Goal: Information Seeking & Learning: Learn about a topic

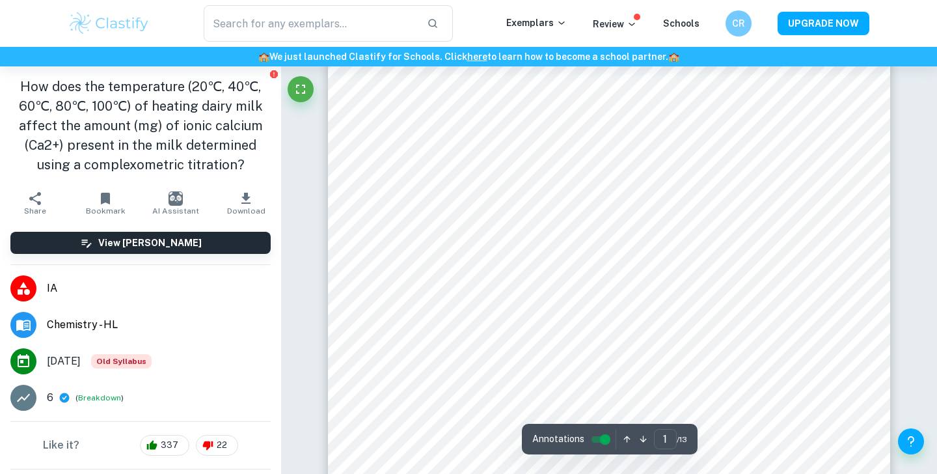
scroll to position [90, 0]
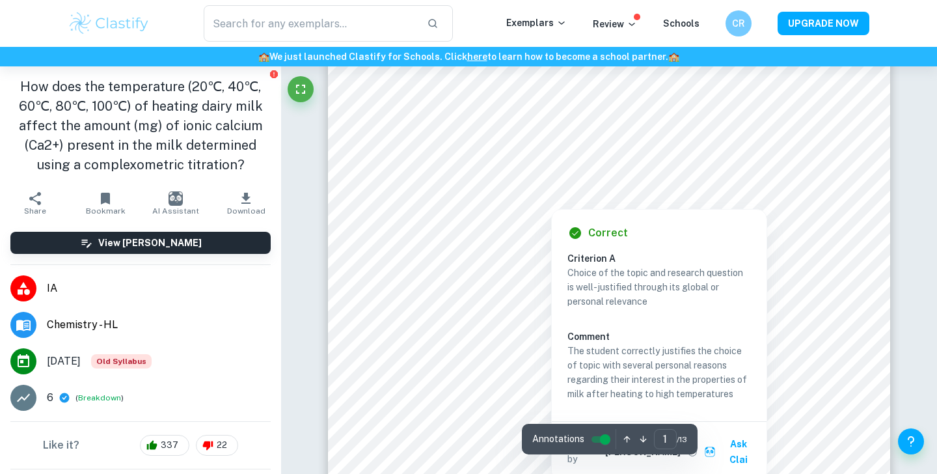
click at [509, 193] on div at bounding box center [551, 199] width 314 height 14
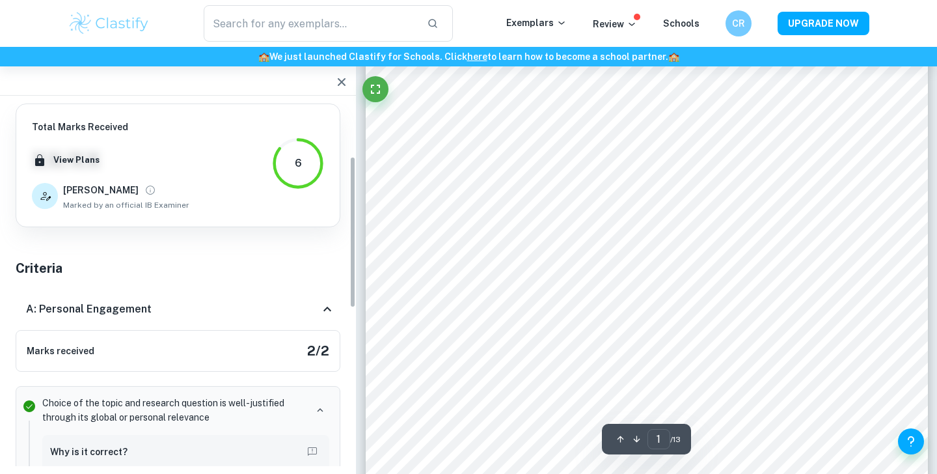
scroll to position [125, 0]
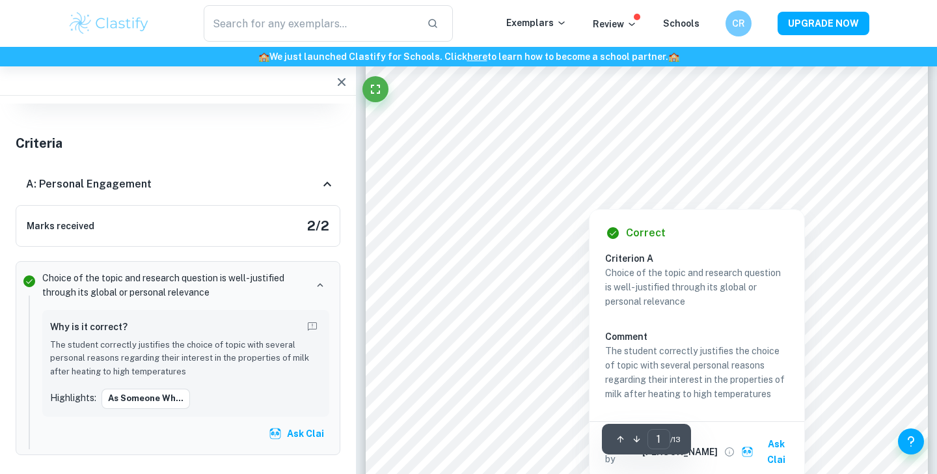
click at [341, 78] on icon "button" at bounding box center [342, 82] width 16 height 16
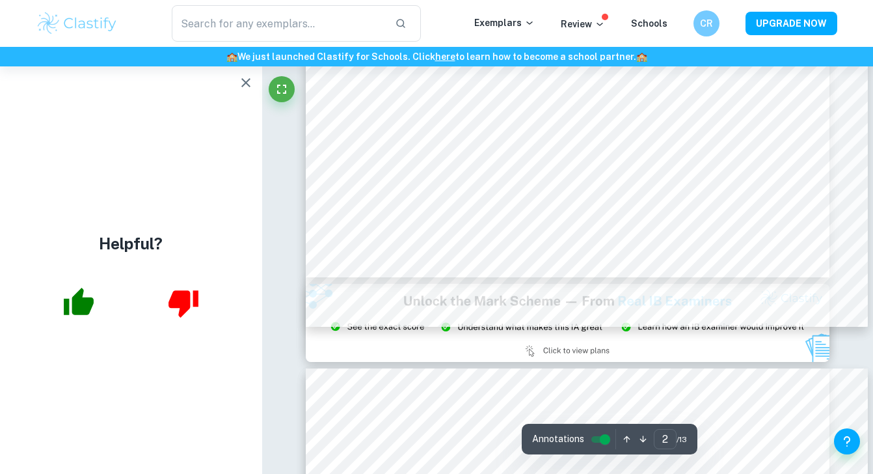
scroll to position [618, 0]
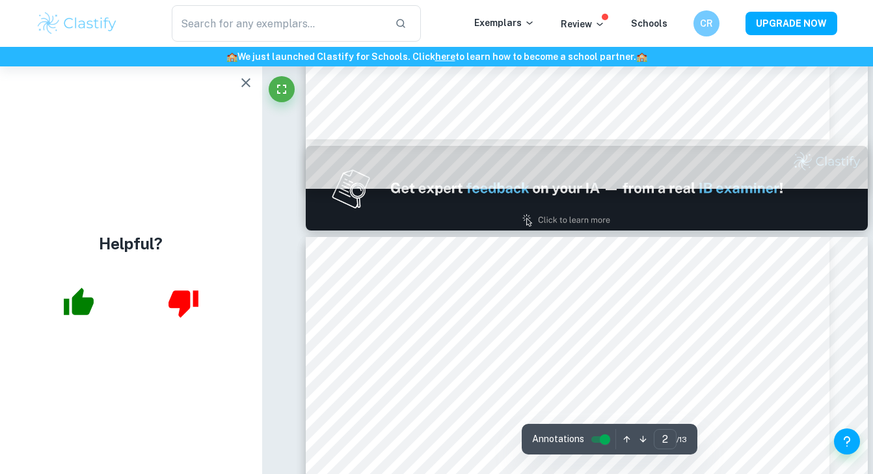
type input "1"
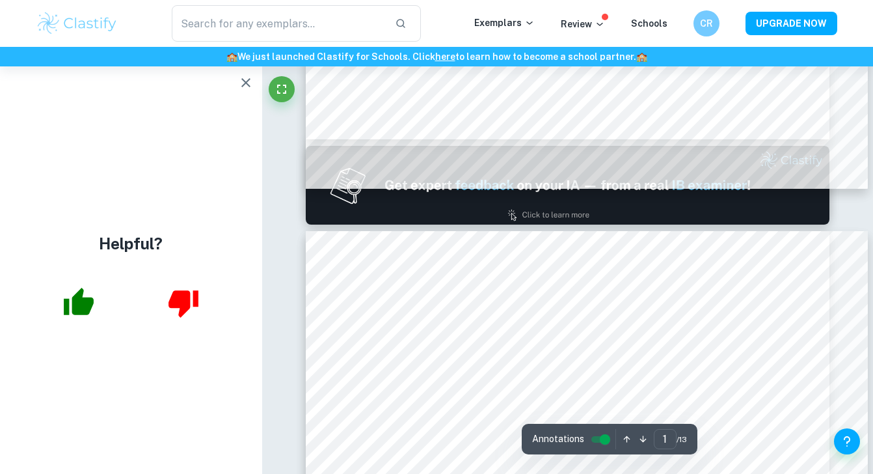
scroll to position [0, 0]
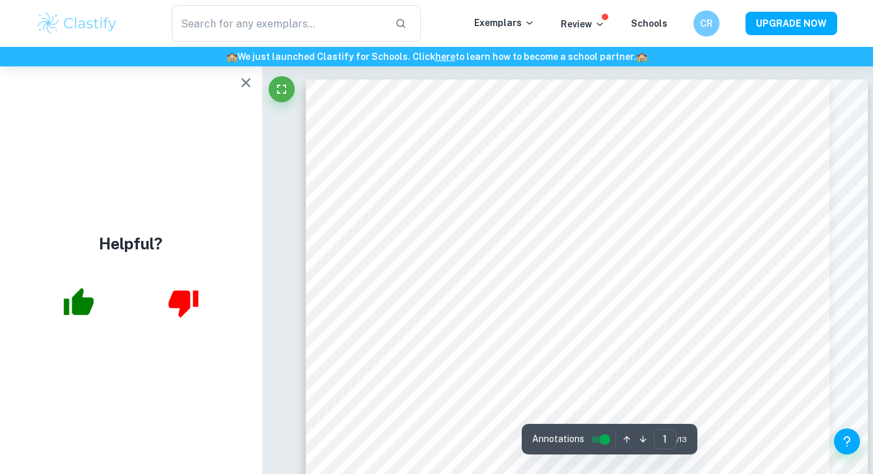
click at [244, 86] on icon "button" at bounding box center [246, 83] width 16 height 16
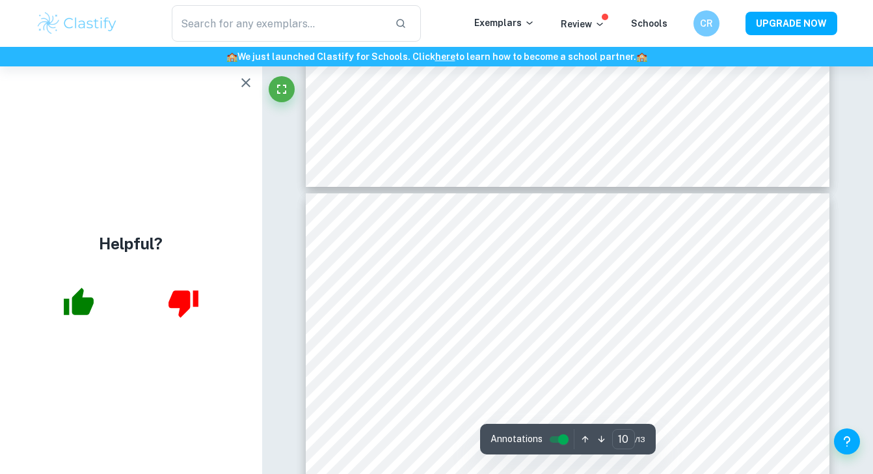
scroll to position [6299, 0]
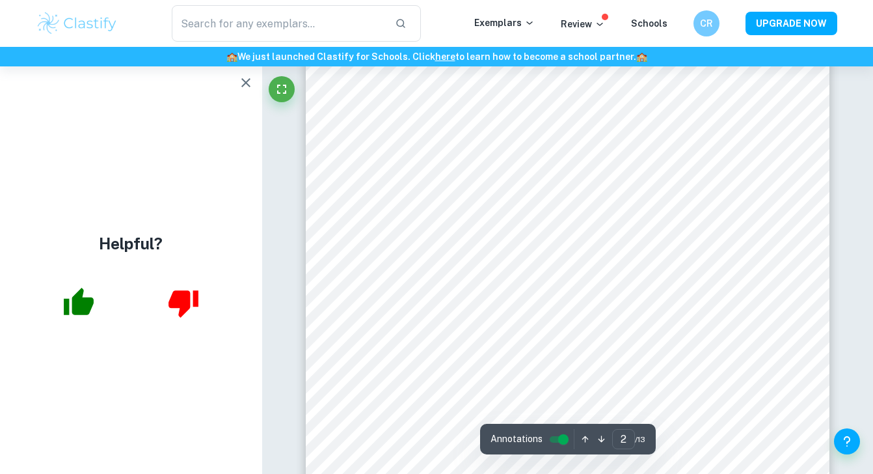
type input "1"
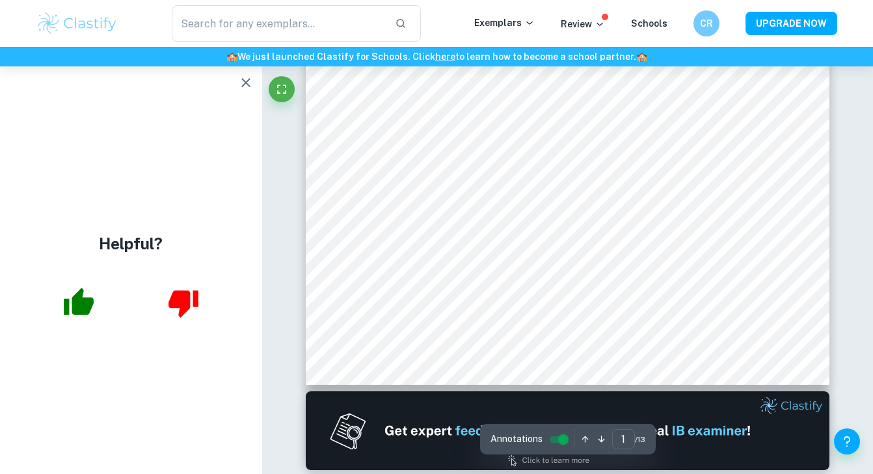
scroll to position [0, 0]
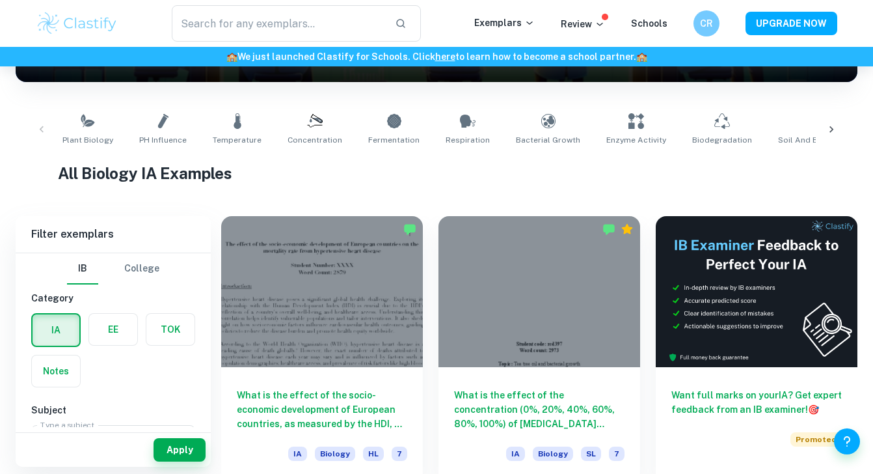
scroll to position [224, 0]
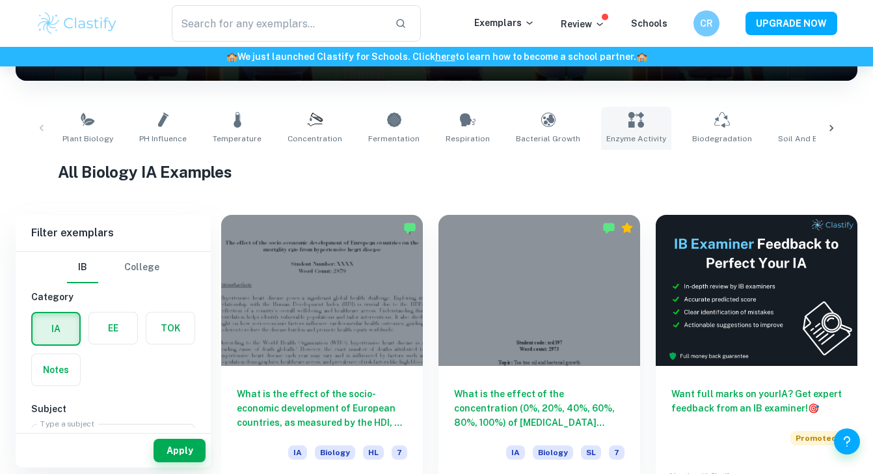
click at [622, 128] on link "Enzyme Activity" at bounding box center [636, 128] width 70 height 43
type input "Enzyme Activity"
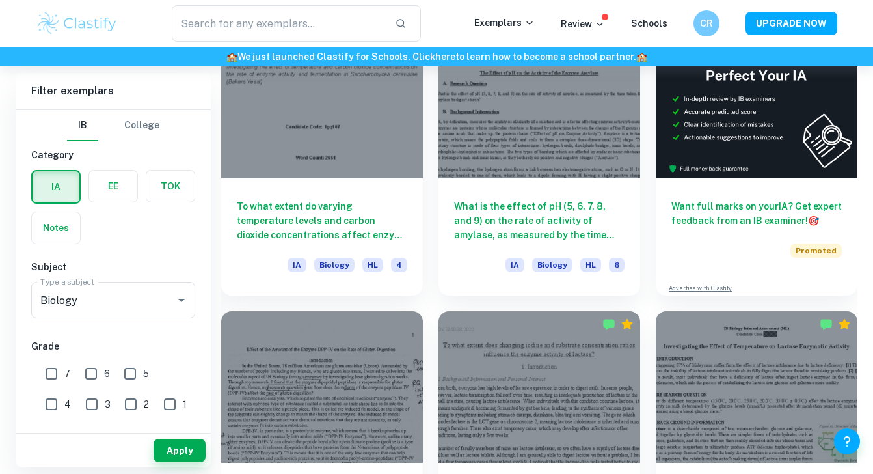
scroll to position [412, 0]
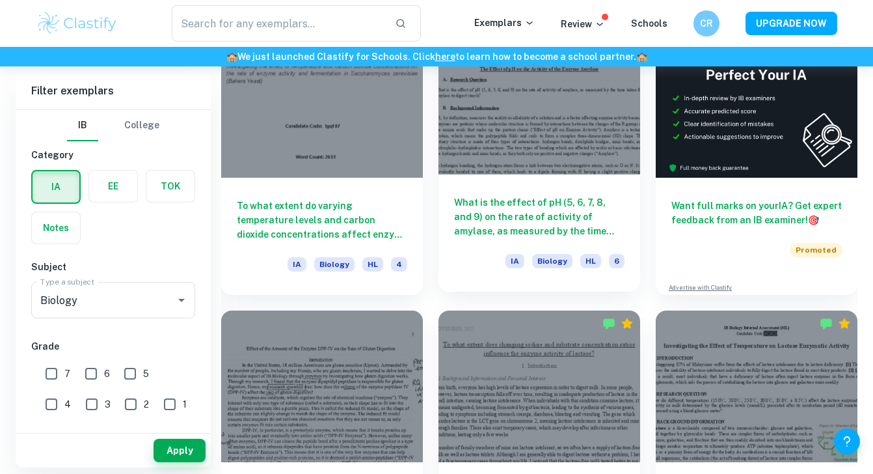
click at [548, 219] on h6 "What is the effect of pH (5, 6, 7, 8, and 9) on the rate of activity of amylase…" at bounding box center [539, 216] width 170 height 43
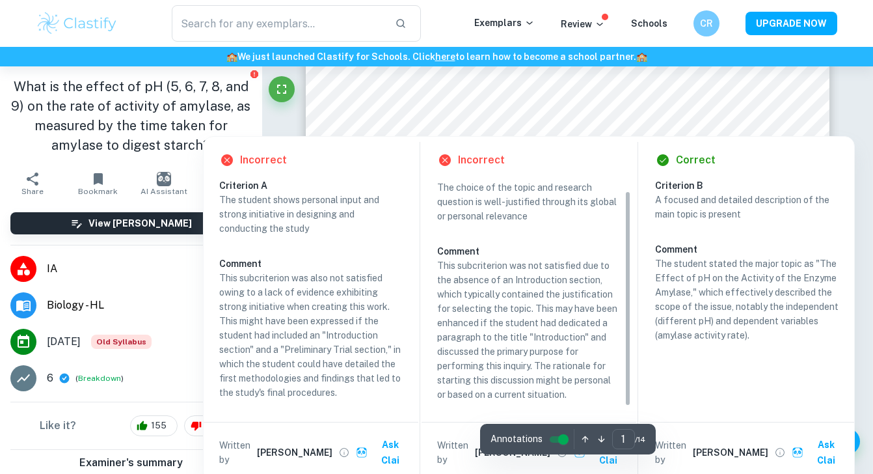
scroll to position [38, 0]
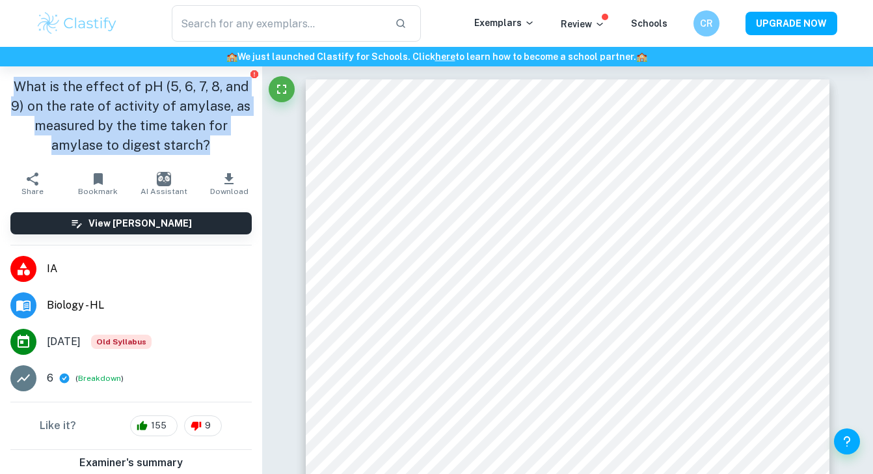
drag, startPoint x: 18, startPoint y: 85, endPoint x: 217, endPoint y: 144, distance: 207.5
click at [217, 144] on h1 "What is the effect of pH (5, 6, 7, 8, and 9) on the rate of activity of amylase…" at bounding box center [130, 116] width 241 height 78
copy h1 "What is the effect of pH (5, 6, 7, 8, and 9) on the rate of activity of amylase…"
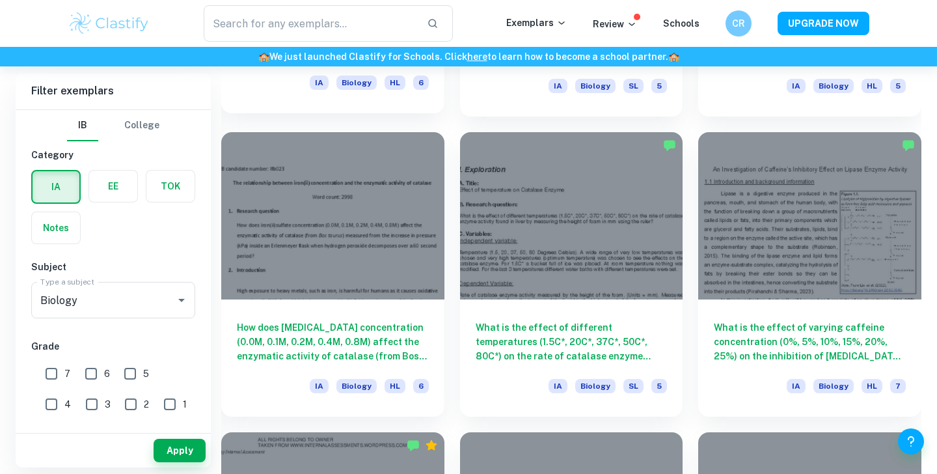
scroll to position [1507, 0]
